Goal: Task Accomplishment & Management: Manage account settings

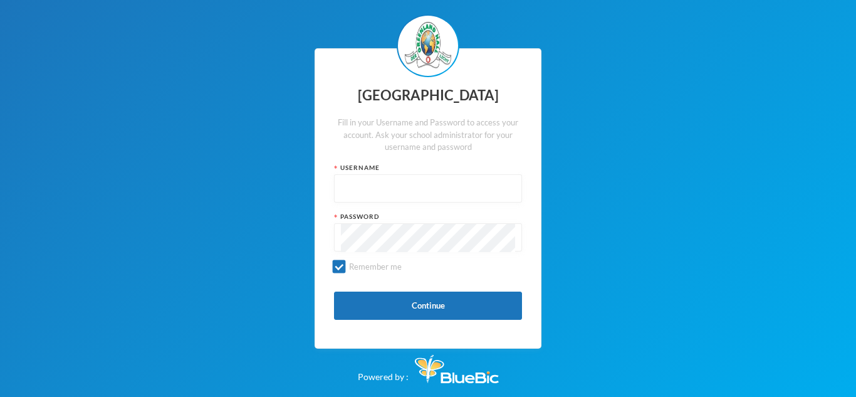
click at [355, 199] on input "text" at bounding box center [428, 189] width 174 height 28
click at [392, 298] on button "Continue" at bounding box center [428, 305] width 188 height 28
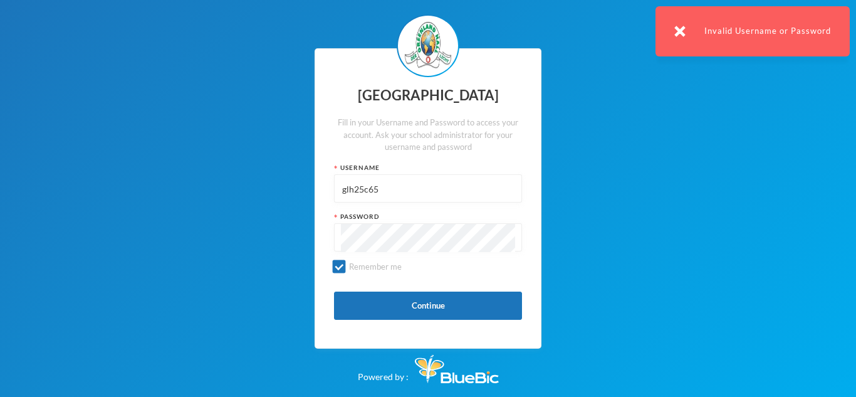
click at [376, 199] on input "glh25c65" at bounding box center [428, 189] width 174 height 28
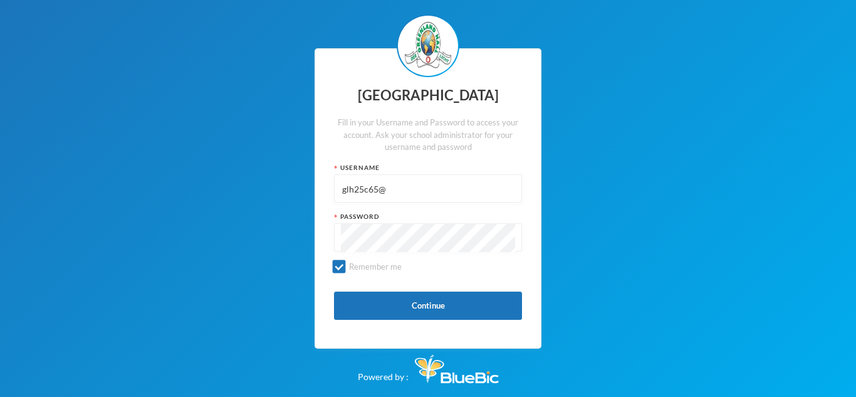
type input "glh25c65"
click at [346, 262] on span "Remember me" at bounding box center [375, 266] width 63 height 10
click at [346, 262] on input "Remember me" at bounding box center [339, 266] width 13 height 13
checkbox input "false"
click at [330, 266] on div "Greenland Hall Fill in your Username and Password to access your account. Ask y…" at bounding box center [428, 198] width 227 height 301
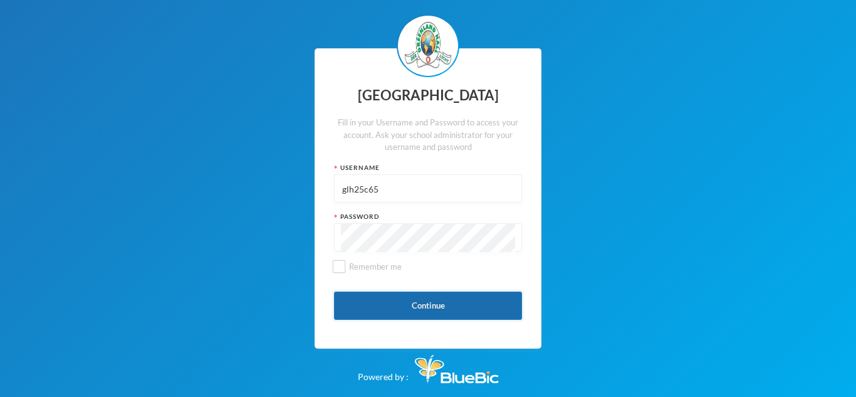
click at [446, 293] on button "Continue" at bounding box center [428, 305] width 188 height 28
click at [446, 299] on button "Continue" at bounding box center [428, 305] width 188 height 28
